Goal: Find contact information: Find contact information

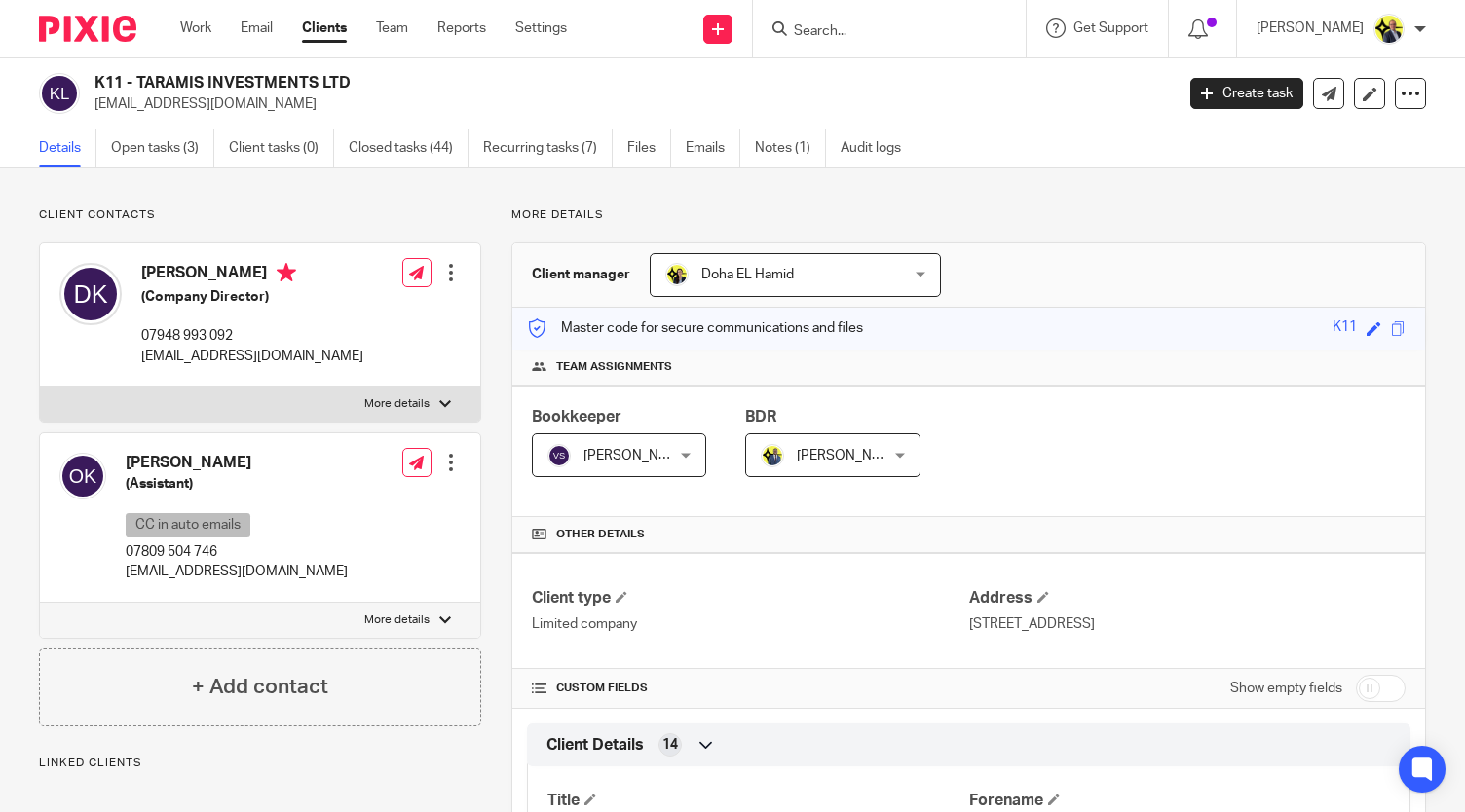
click at [814, 38] on input "Search" at bounding box center [879, 33] width 175 height 18
click at [838, 32] on input "Search" at bounding box center [879, 33] width 175 height 18
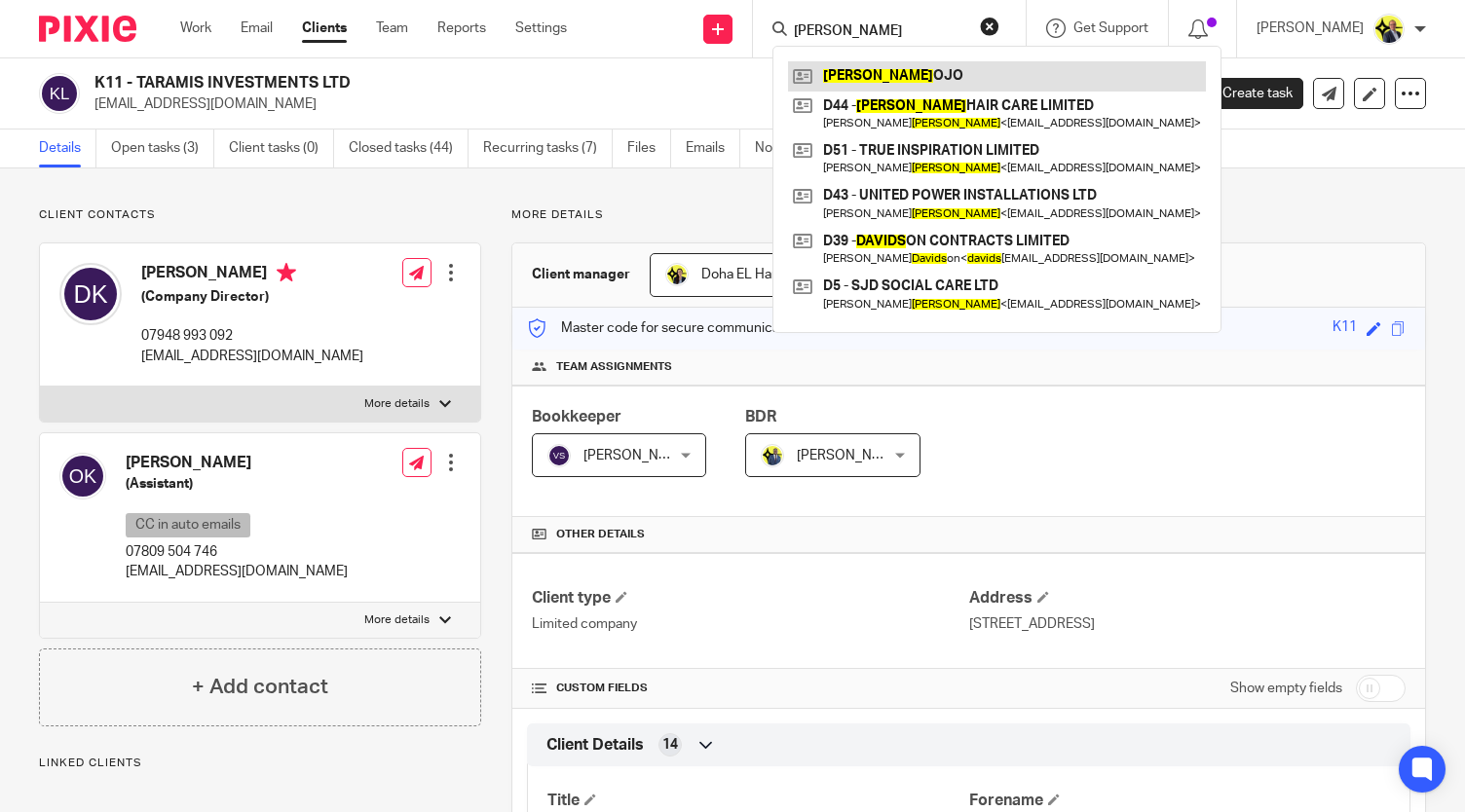
type input "[PERSON_NAME]"
click at [909, 73] on link at bounding box center [996, 75] width 418 height 29
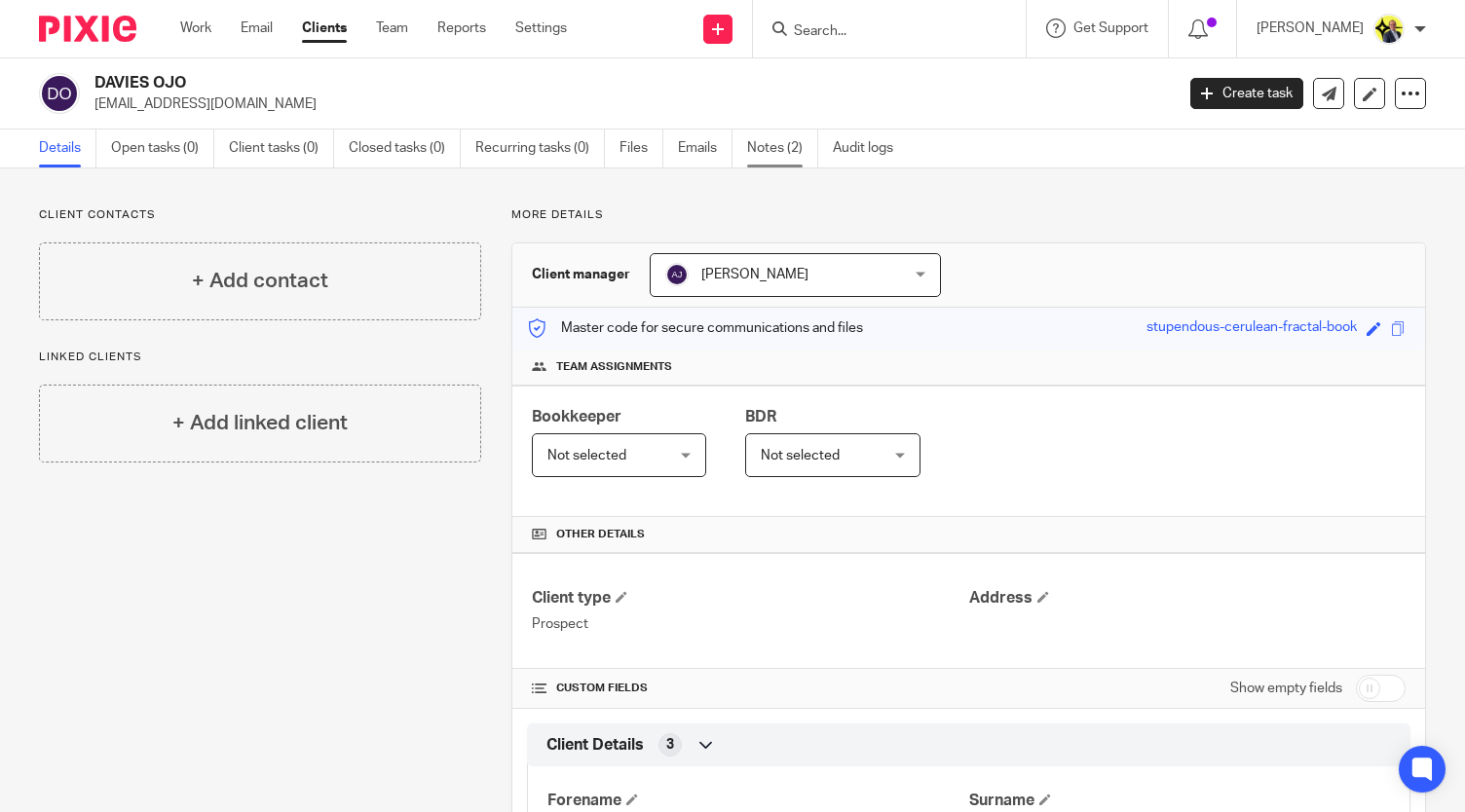
click at [764, 150] on link "Notes (2)" at bounding box center [783, 149] width 71 height 38
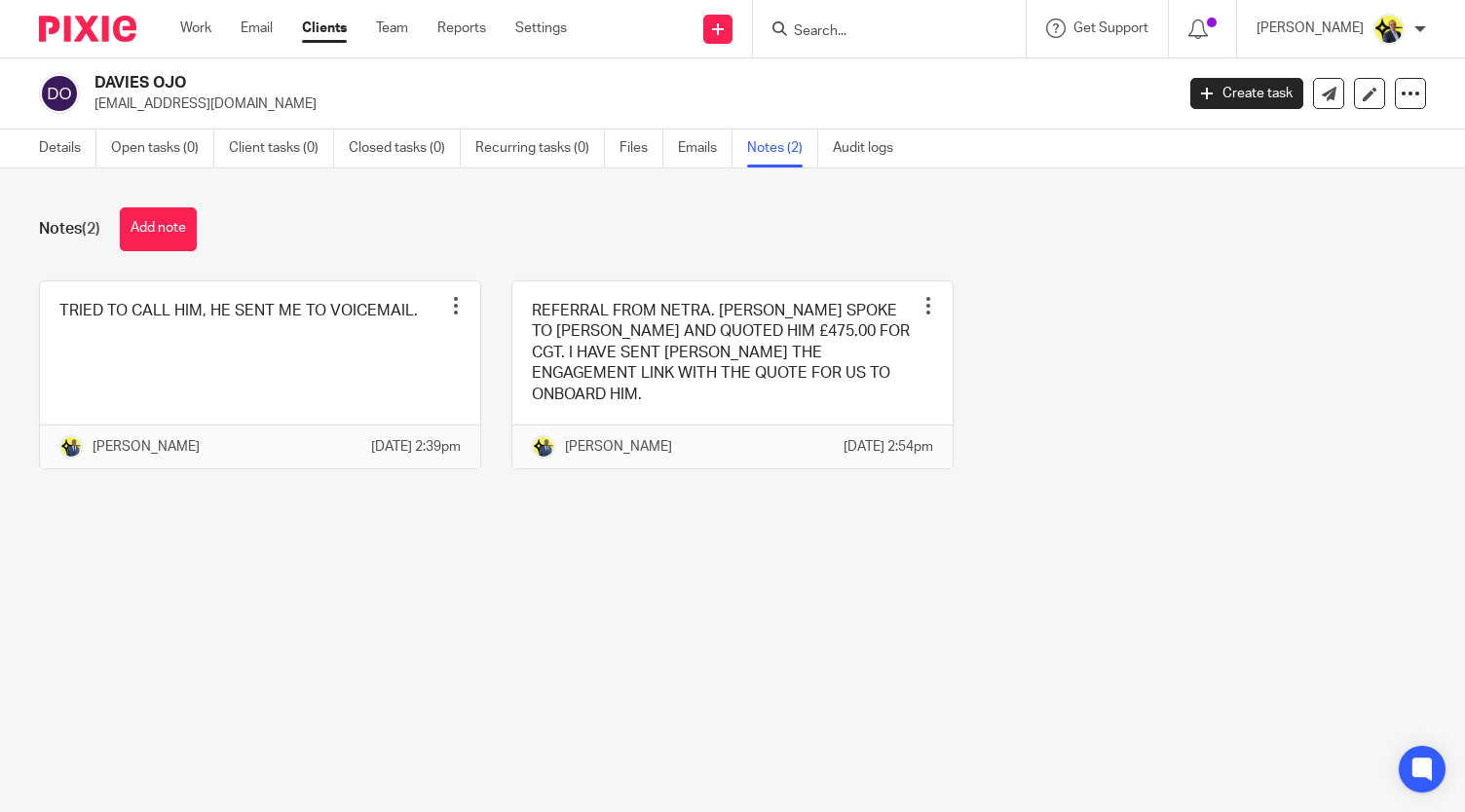
click at [466, 213] on div "Notes (2) Add note" at bounding box center [732, 229] width 1387 height 44
click at [355, 251] on div "Notes (2) Add note TRIED TO CALL HIM, HE SENT ME TO VOICEMAIL. Pin note Edit no…" at bounding box center [732, 353] width 1465 height 369
click at [662, 243] on div "Notes (2) Add note" at bounding box center [732, 229] width 1387 height 44
click at [1109, 390] on div "TRIED TO CALL HIM, HE SENT ME TO VOICEMAIL. Pin note Edit note Delete note Denn…" at bounding box center [717, 389] width 1417 height 218
click at [1131, 485] on div "TRIED TO CALL HIM, HE SENT ME TO VOICEMAIL. Pin note Edit note Delete note Denn…" at bounding box center [717, 389] width 1417 height 218
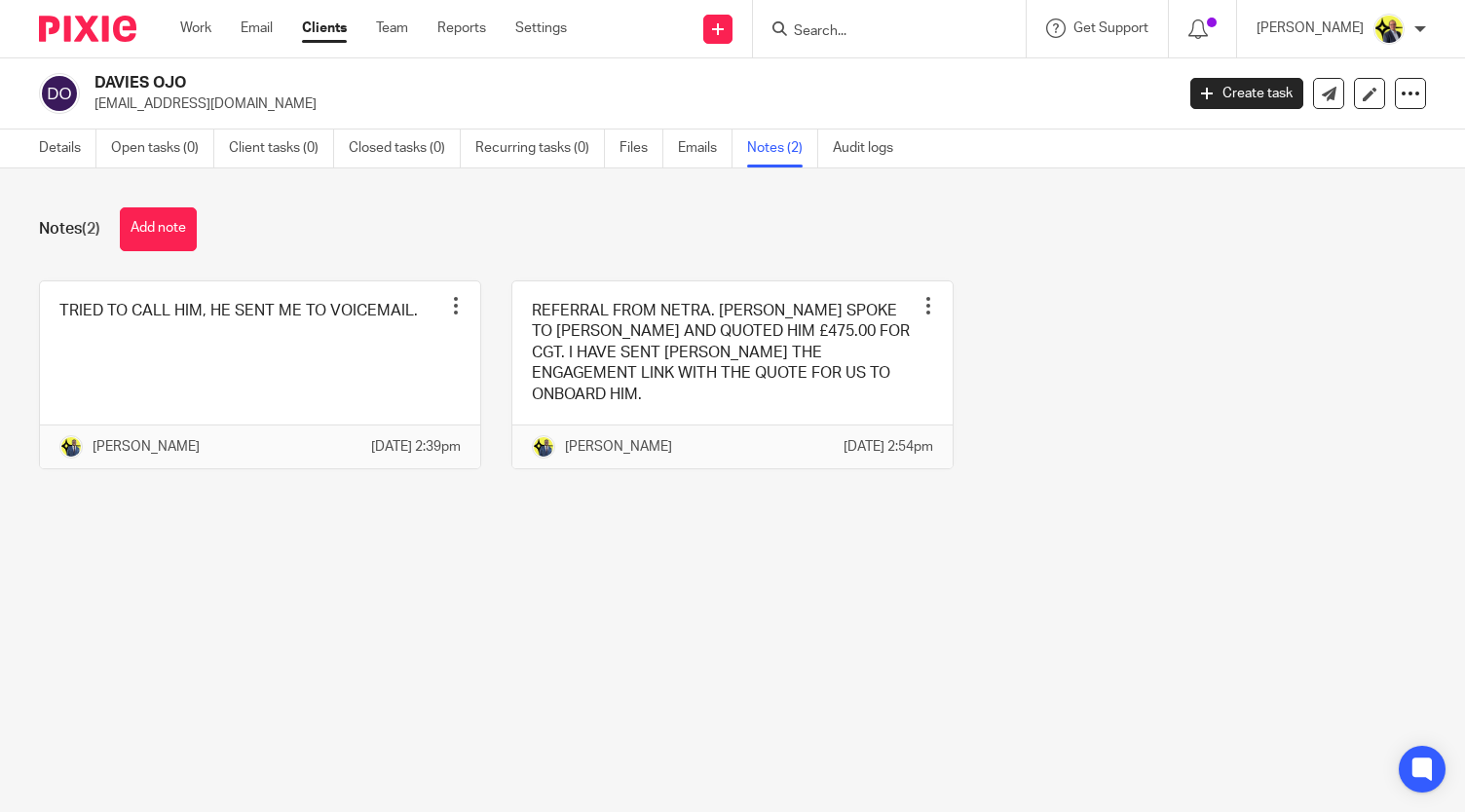
click at [1159, 324] on div "TRIED TO CALL HIM, HE SENT ME TO VOICEMAIL. Pin note Edit note Delete note Denn…" at bounding box center [717, 389] width 1417 height 218
drag, startPoint x: 253, startPoint y: 104, endPoint x: 98, endPoint y: 108, distance: 155.1
click at [98, 108] on p "daviesojo@hotmail.co.uk" at bounding box center [627, 104] width 1067 height 20
click at [300, 114] on div "DAVIES OJO daviesojo@hotmail.co.uk Create task Update from Companies House Expo…" at bounding box center [732, 94] width 1465 height 71
drag, startPoint x: 252, startPoint y: 106, endPoint x: 93, endPoint y: 110, distance: 159.1
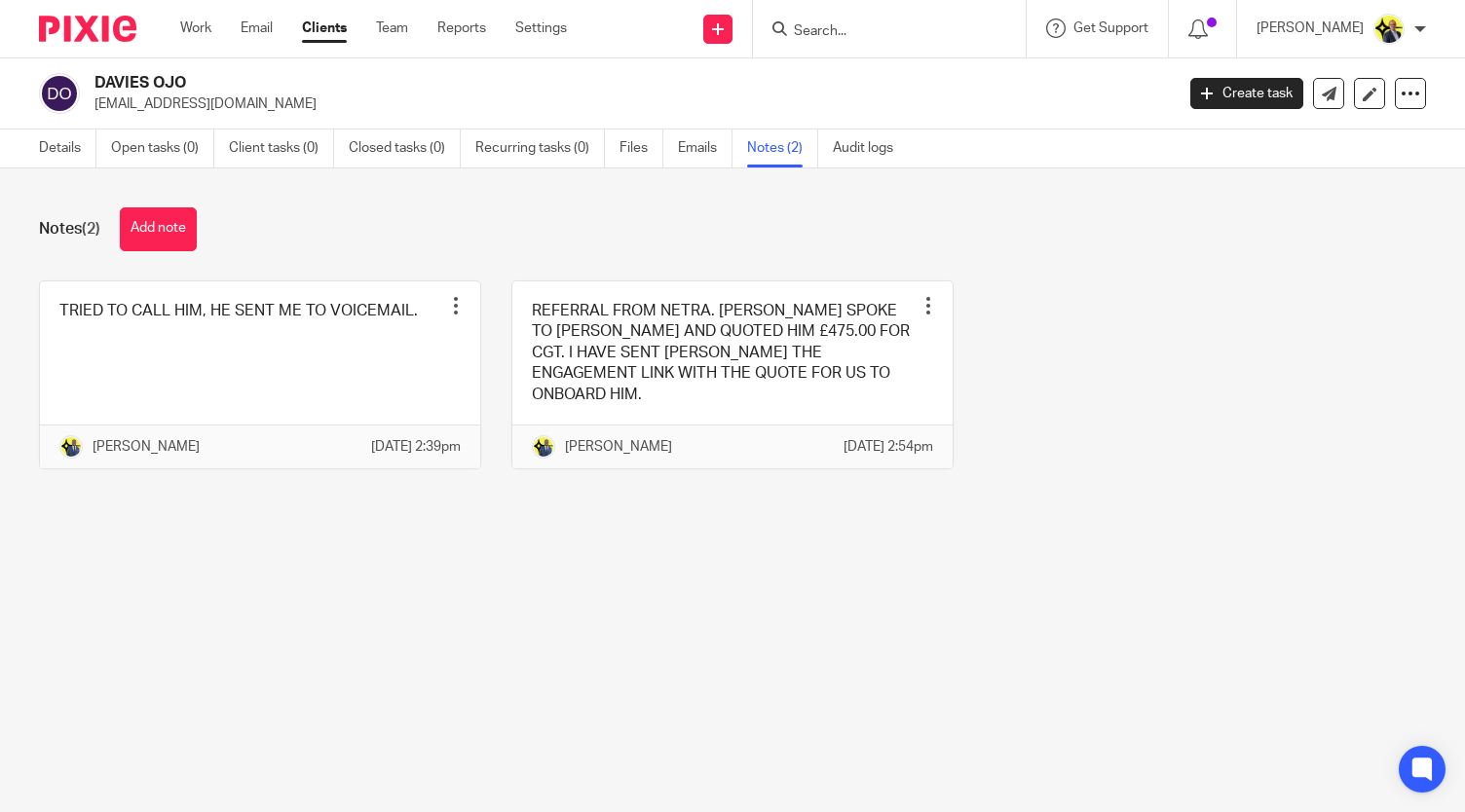
click at [94, 110] on p "daviesojo@hotmail.co.uk" at bounding box center [627, 104] width 1067 height 20
copy p "daviesojo@hotmail.co.uk"
click at [70, 157] on link "Details" at bounding box center [67, 149] width 57 height 38
